Goal: Transaction & Acquisition: Purchase product/service

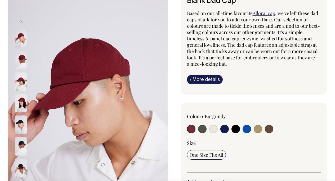
click at [235, 131] on input "radio" at bounding box center [235, 129] width 8 height 8
radio input "true"
select select "Black"
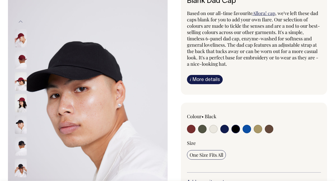
scroll to position [44, 0]
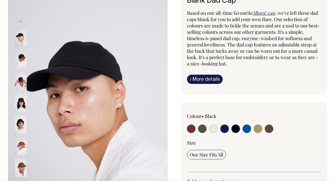
click at [214, 129] on input "radio" at bounding box center [213, 129] width 8 height 8
radio input "true"
select select "Natural"
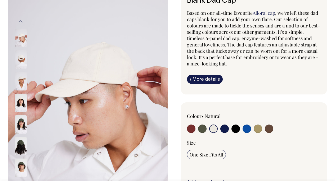
click at [267, 128] on input "radio" at bounding box center [268, 129] width 8 height 8
radio input "true"
select select "Espresso"
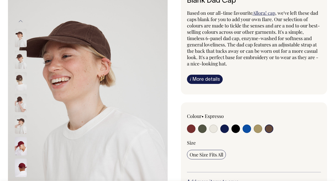
click at [258, 129] on input "radio" at bounding box center [257, 129] width 8 height 8
radio input "true"
select select "Washed Khaki"
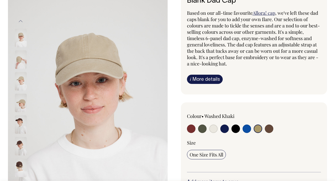
click at [245, 128] on input "radio" at bounding box center [246, 129] width 8 height 8
radio input "true"
select select "Worker Blue"
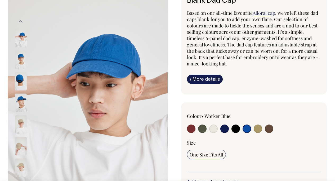
click at [233, 128] on input "radio" at bounding box center [235, 129] width 8 height 8
radio input "true"
select select "Black"
